Goal: Information Seeking & Learning: Check status

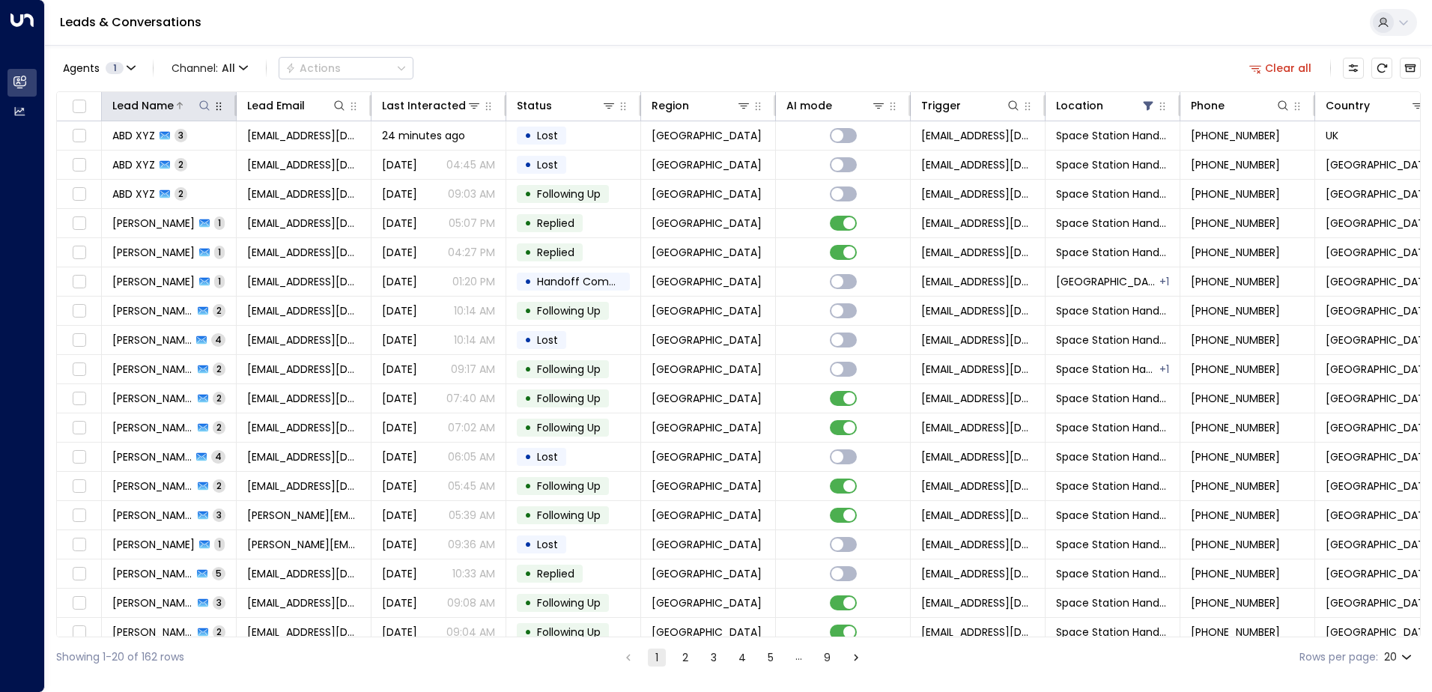
click at [206, 107] on icon at bounding box center [205, 106] width 12 height 12
type input "**********"
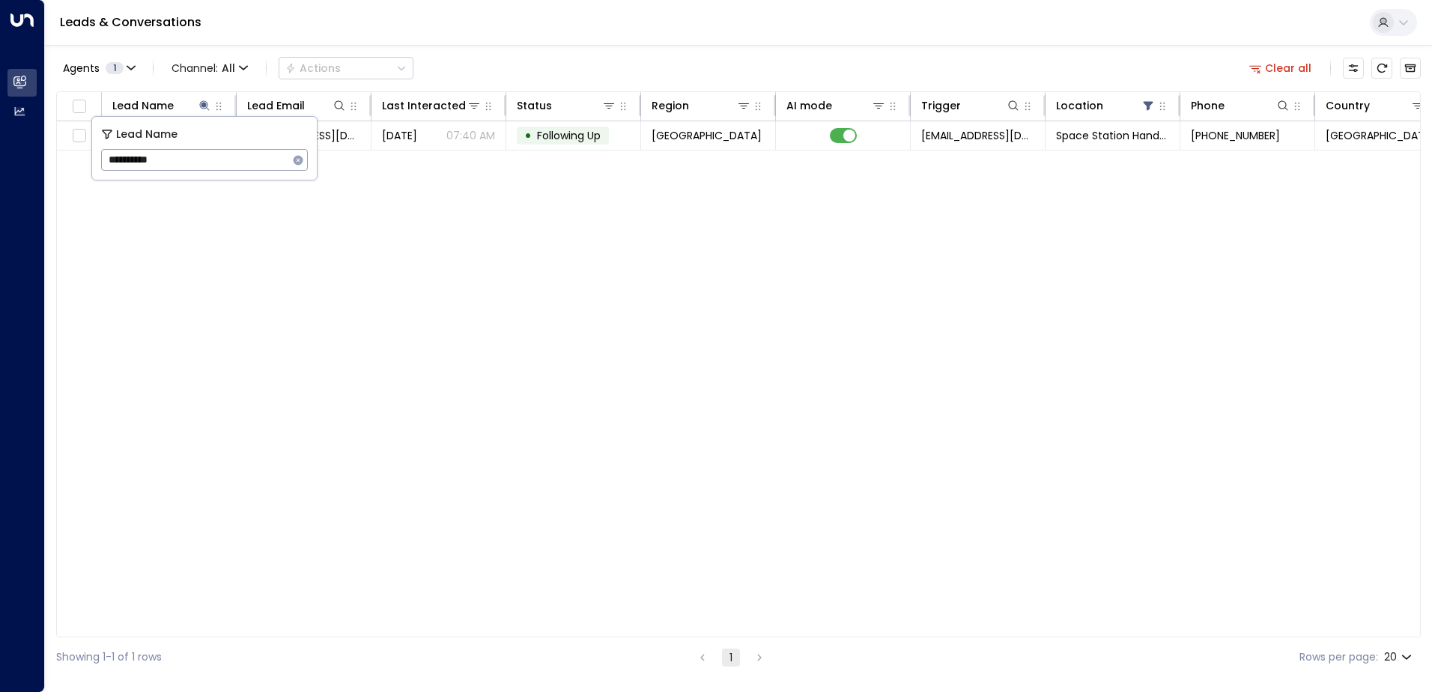
click at [585, 55] on div "Agents 1 Channel: All Actions Clear all" at bounding box center [738, 67] width 1365 height 31
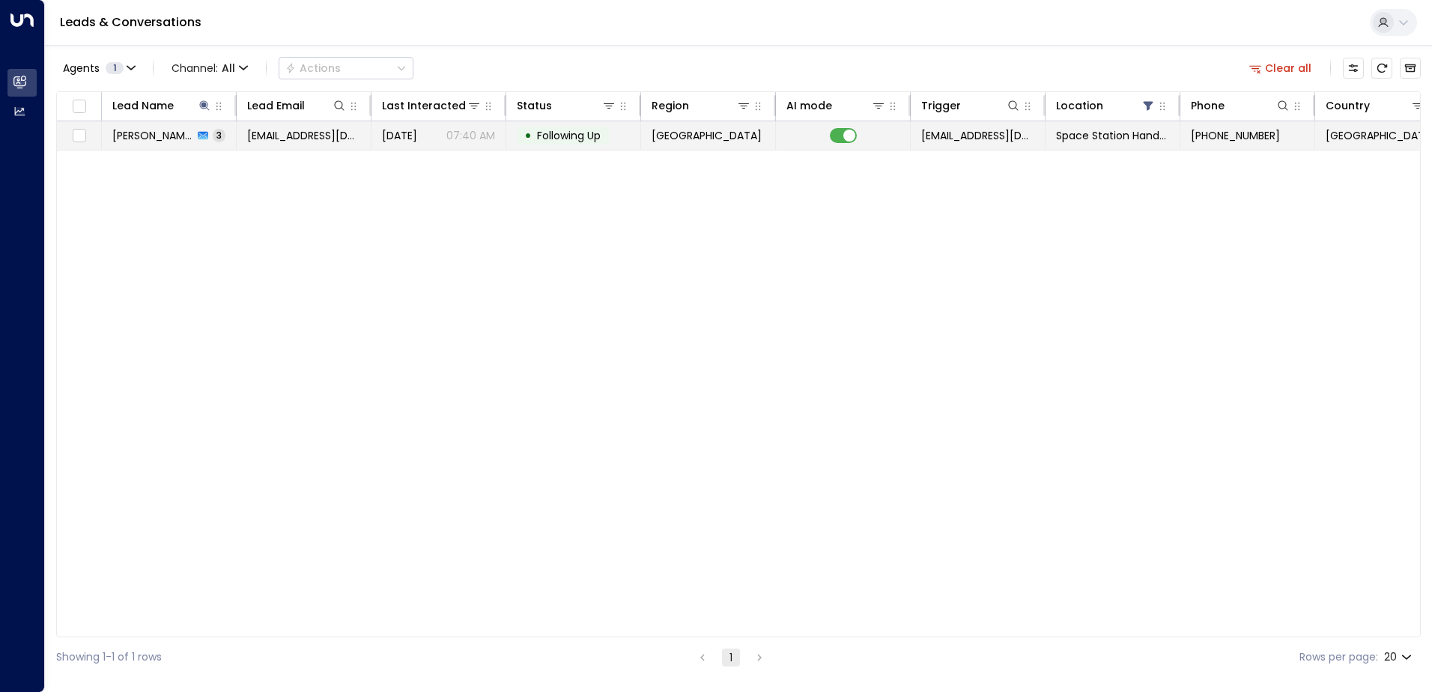
click at [130, 132] on span "[PERSON_NAME]" at bounding box center [152, 135] width 81 height 15
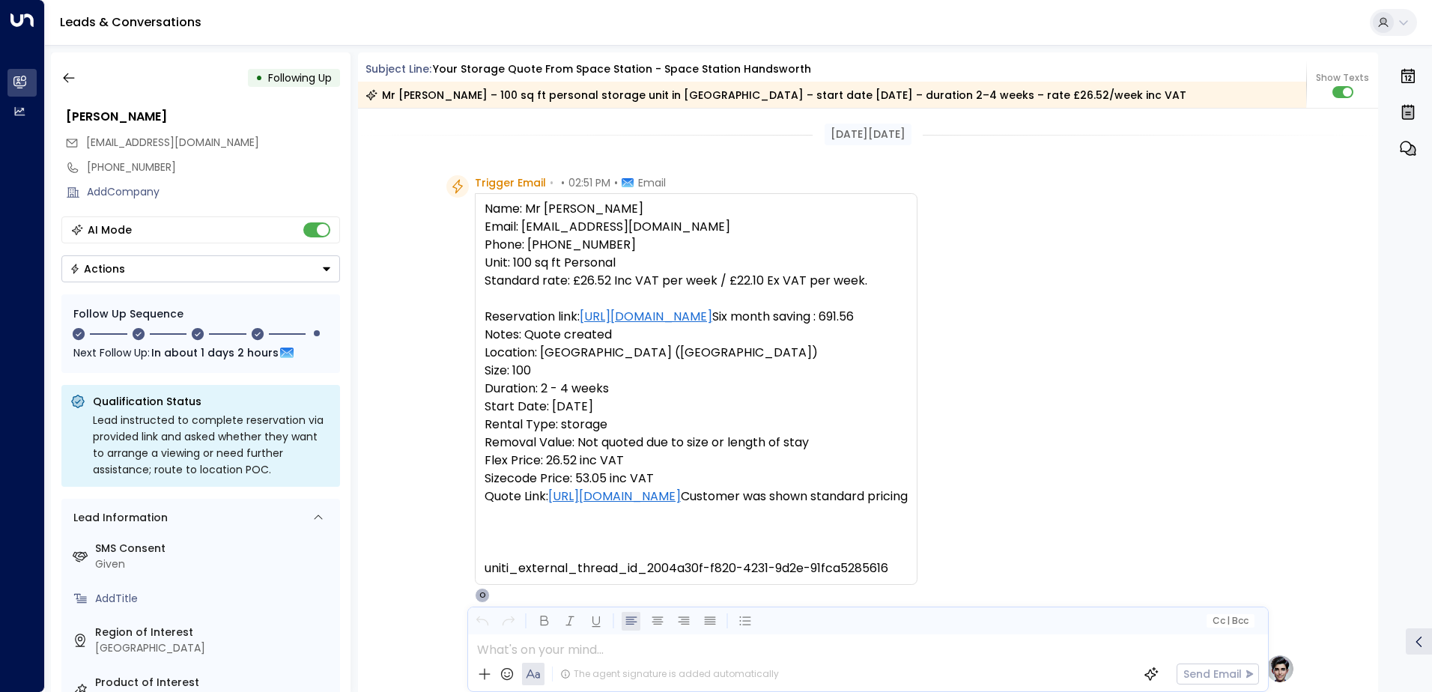
click at [1247, 383] on div "Trigger Email • • 02:51 PM • Email Name: Mr [PERSON_NAME] Email: [EMAIL_ADDRESS…" at bounding box center [870, 389] width 849 height 428
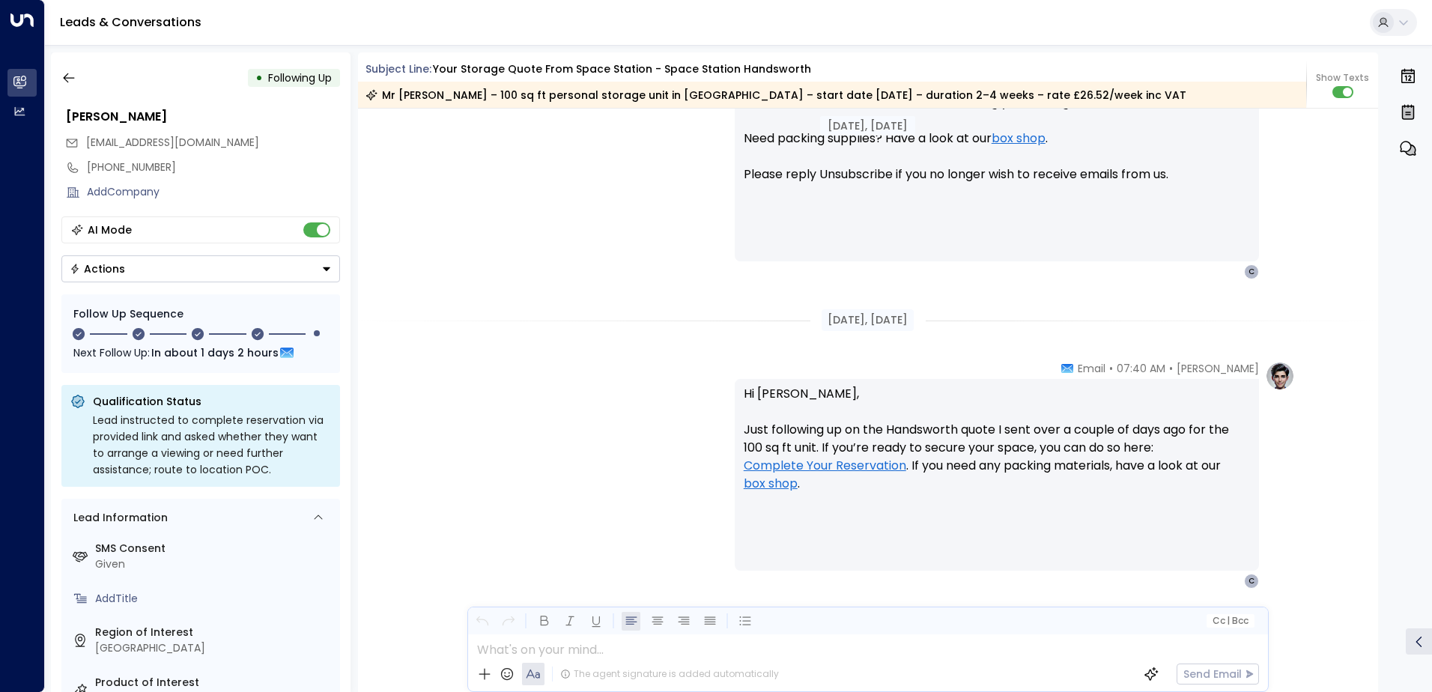
scroll to position [1354, 0]
